Goal: Task Accomplishment & Management: Use online tool/utility

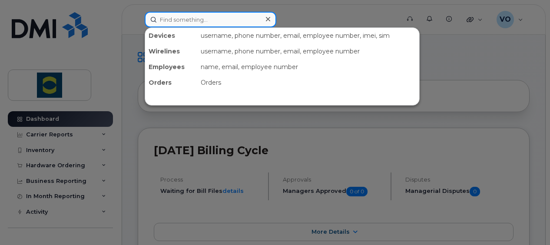
click at [244, 16] on input at bounding box center [211, 20] width 132 height 16
type input "Abigail MacPherson"
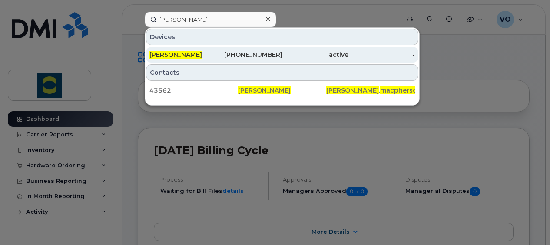
click at [185, 53] on span "[PERSON_NAME]" at bounding box center [176, 55] width 53 height 8
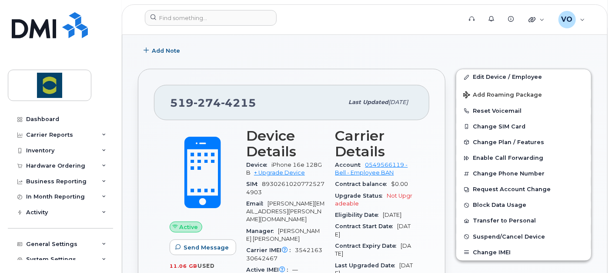
scroll to position [136, 0]
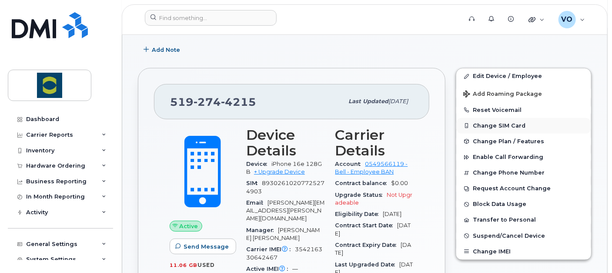
click at [483, 126] on button "Change SIM Card" at bounding box center [523, 126] width 135 height 16
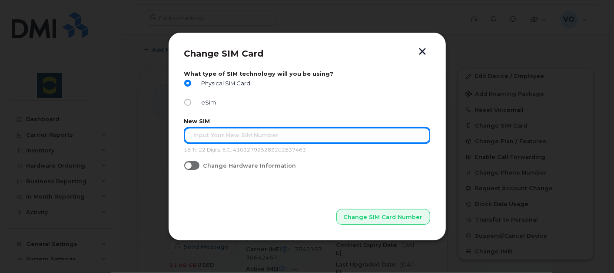
click at [394, 139] on input "text" at bounding box center [307, 135] width 246 height 16
type input "89302610207734693002"
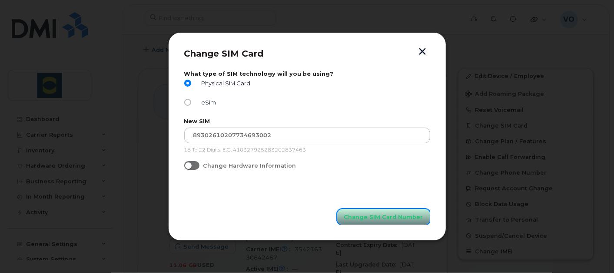
click at [391, 213] on span "Change SIM Card Number" at bounding box center [383, 217] width 79 height 8
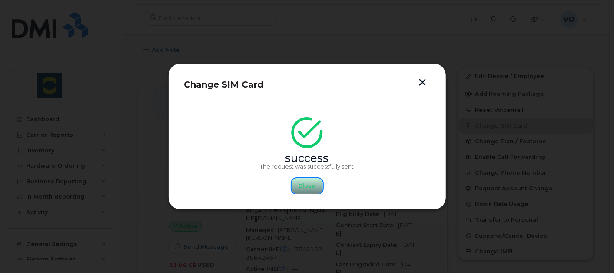
click at [304, 183] on span "Close" at bounding box center [307, 185] width 17 height 8
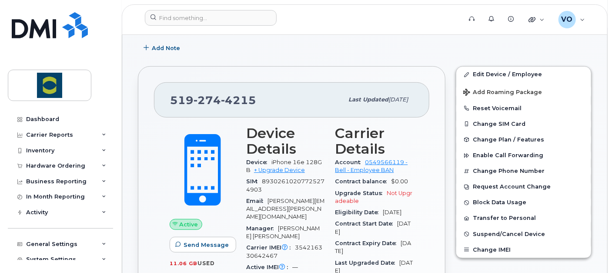
scroll to position [138, 0]
click at [497, 117] on button "Change SIM Card" at bounding box center [523, 124] width 135 height 16
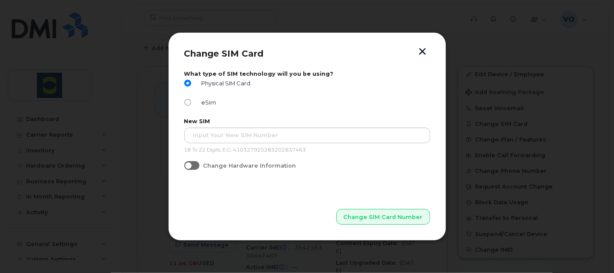
click at [421, 50] on button "button" at bounding box center [423, 52] width 13 height 9
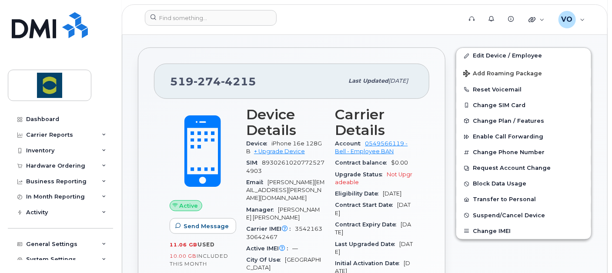
scroll to position [160, 0]
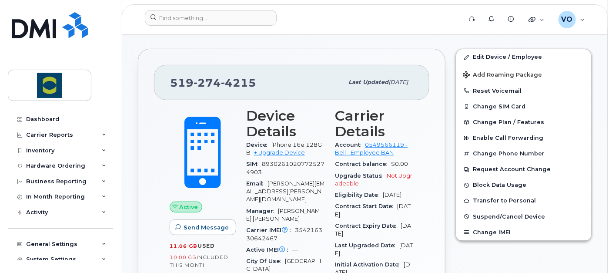
scroll to position [170, 0]
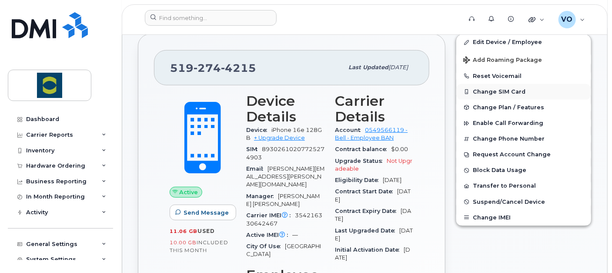
click at [509, 89] on button "Change SIM Card" at bounding box center [523, 92] width 135 height 16
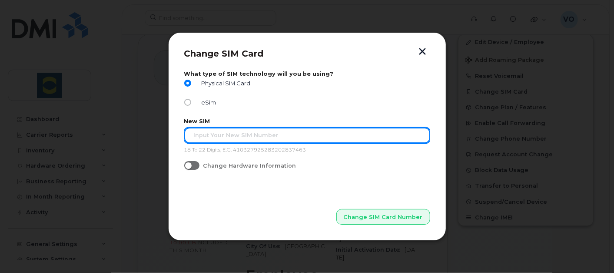
click at [323, 129] on input "text" at bounding box center [307, 135] width 246 height 16
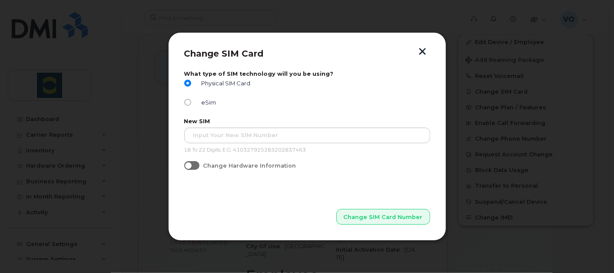
click at [190, 167] on input "Change Hardware Information" at bounding box center [187, 164] width 7 height 7
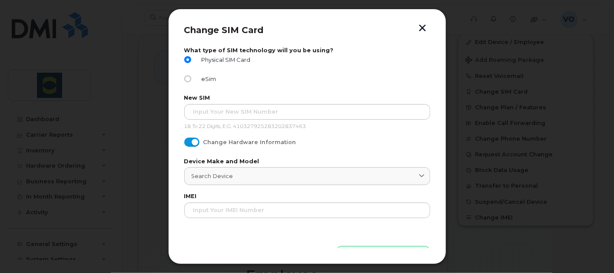
click at [186, 140] on input "Change Hardware Information" at bounding box center [187, 140] width 7 height 7
checkbox input "false"
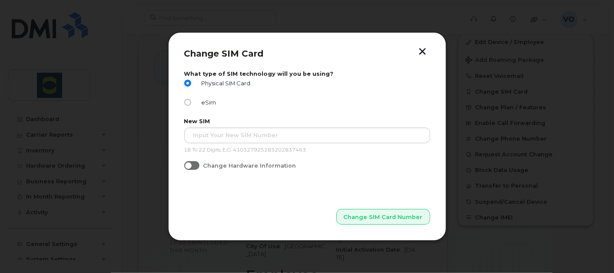
click at [418, 49] on button "button" at bounding box center [423, 52] width 13 height 9
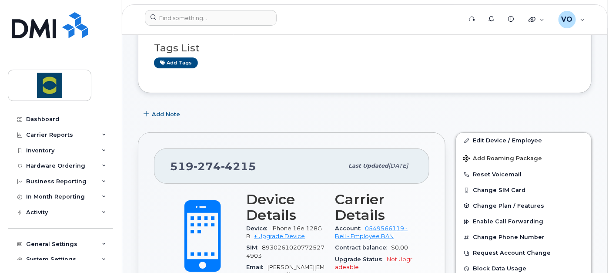
scroll to position [154, 0]
